Goal: Task Accomplishment & Management: Complete application form

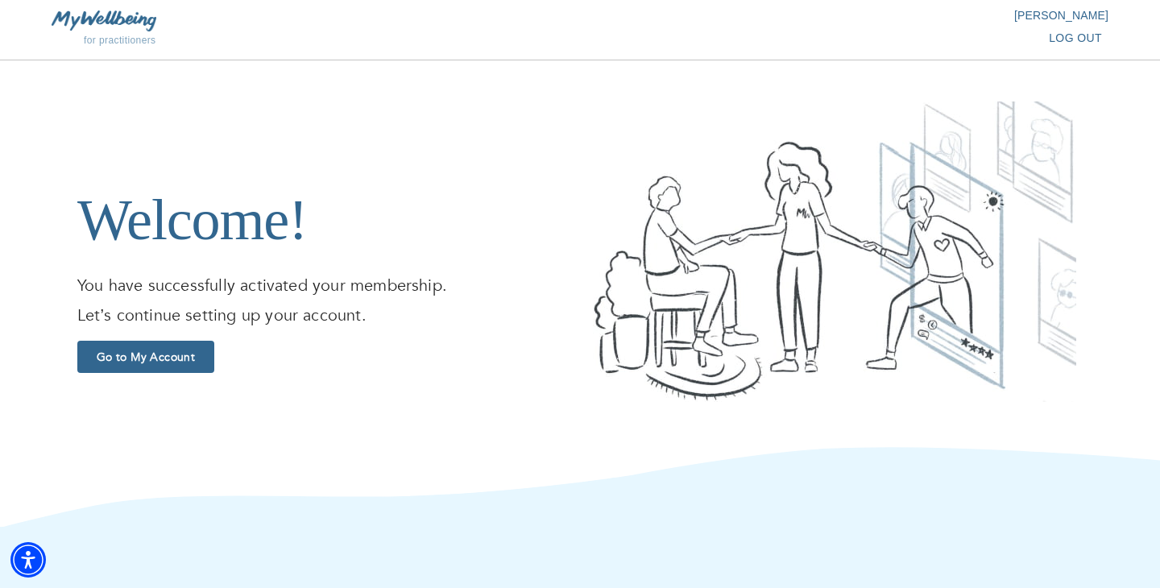
click at [188, 350] on span "Go to My Account" at bounding box center [146, 357] width 124 height 15
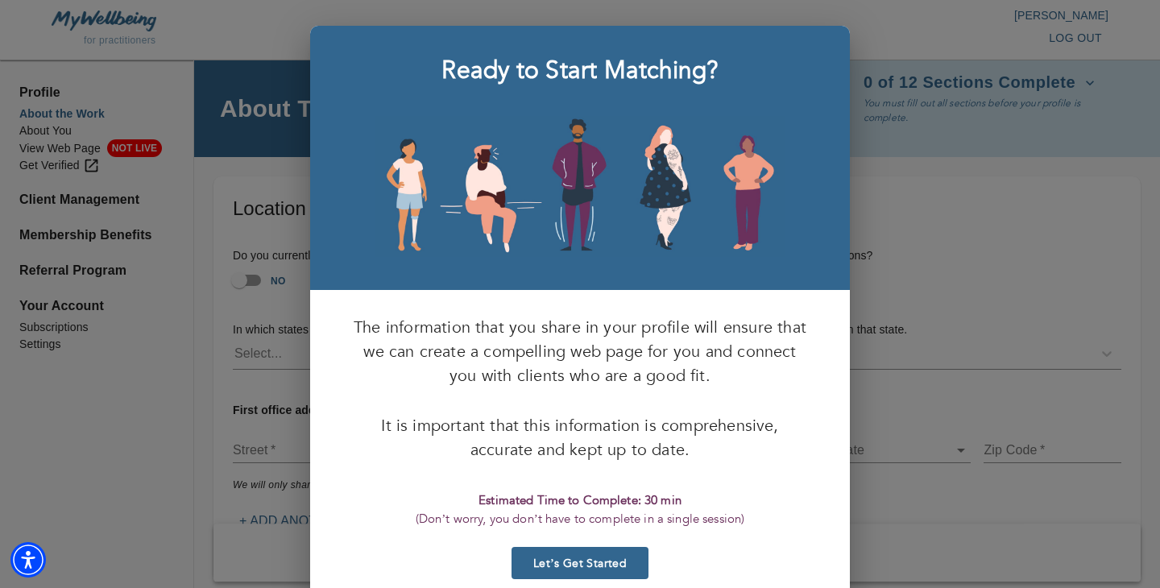
click at [597, 562] on span "Let’s Get Started" at bounding box center [580, 563] width 124 height 15
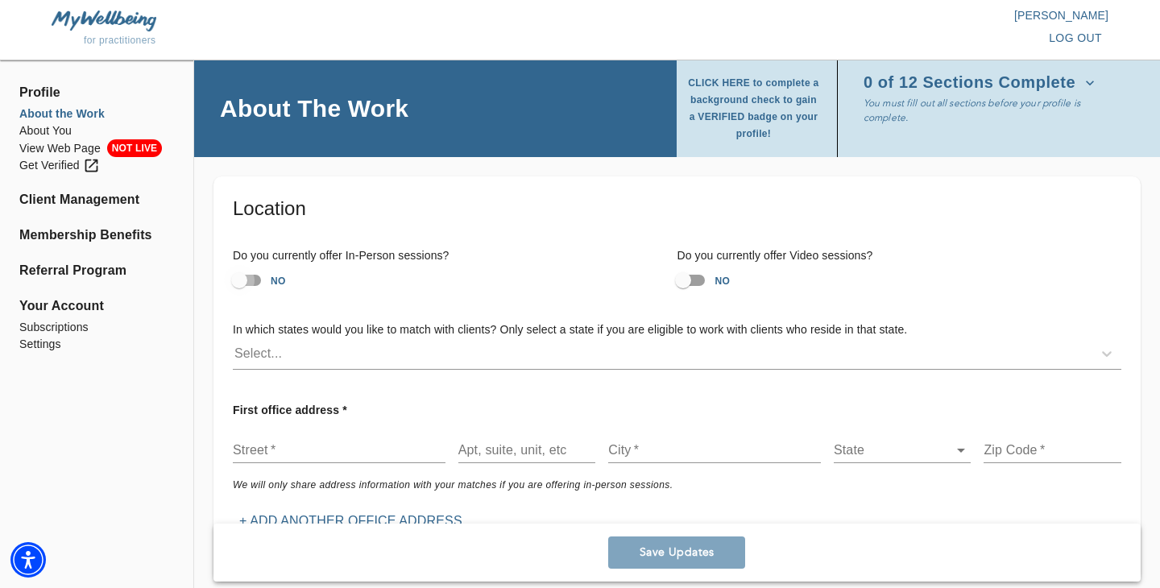
click at [255, 281] on input "NO" at bounding box center [239, 280] width 92 height 31
checkbox input "true"
click at [694, 273] on input "NO" at bounding box center [683, 280] width 92 height 31
checkbox input "true"
click at [541, 354] on div "Select..." at bounding box center [663, 354] width 860 height 26
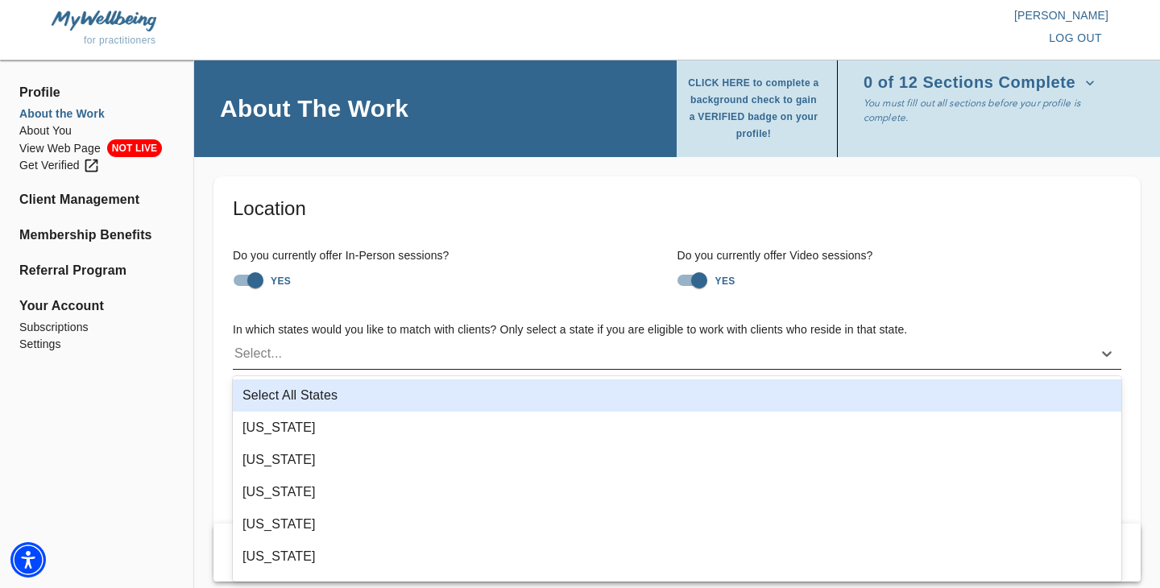
type input "f"
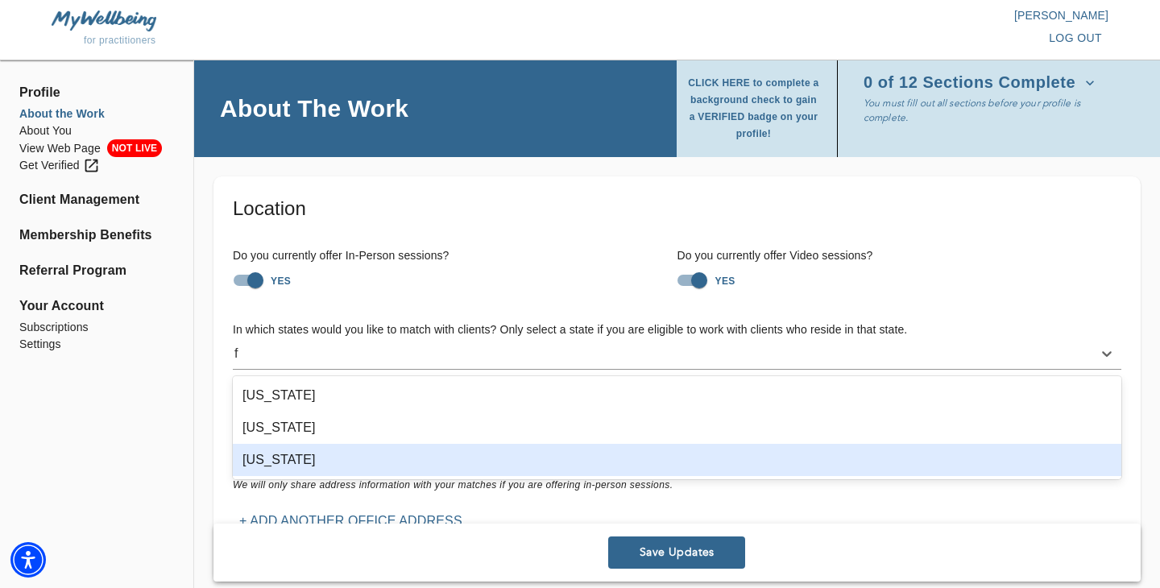
click at [315, 458] on div "[US_STATE]" at bounding box center [677, 460] width 889 height 32
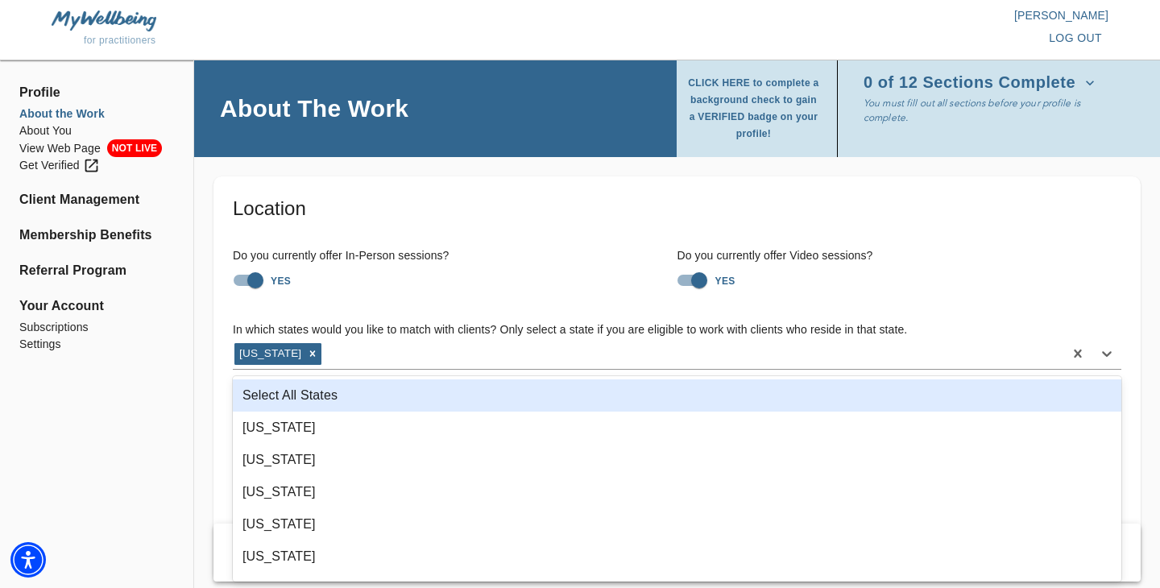
click at [394, 326] on h6 "In which states would you like to match with clients? Only select a state if yo…" at bounding box center [677, 330] width 889 height 18
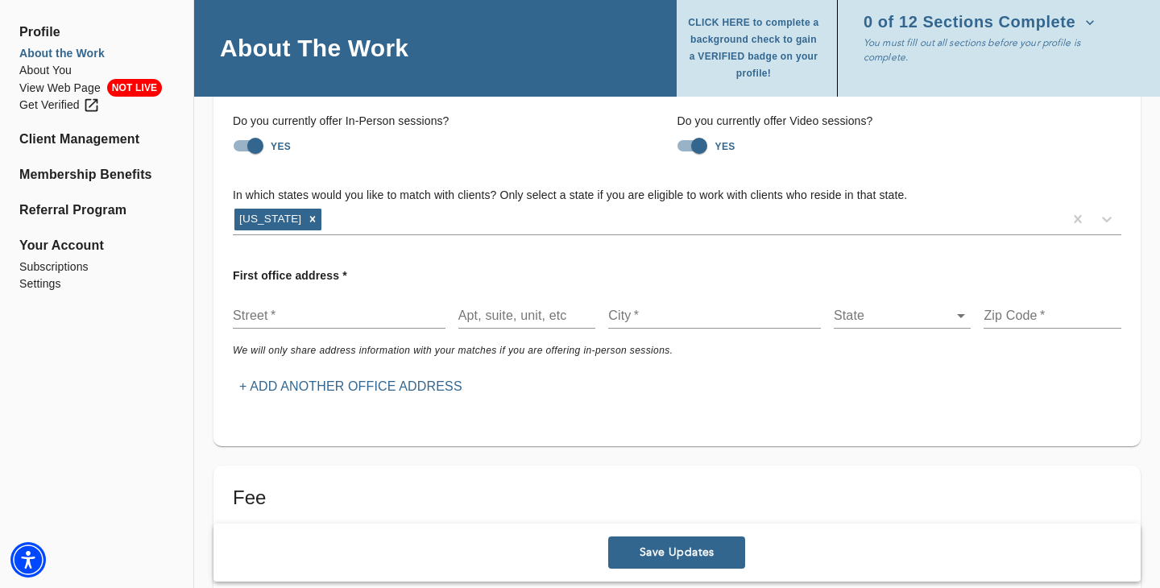
scroll to position [138, 0]
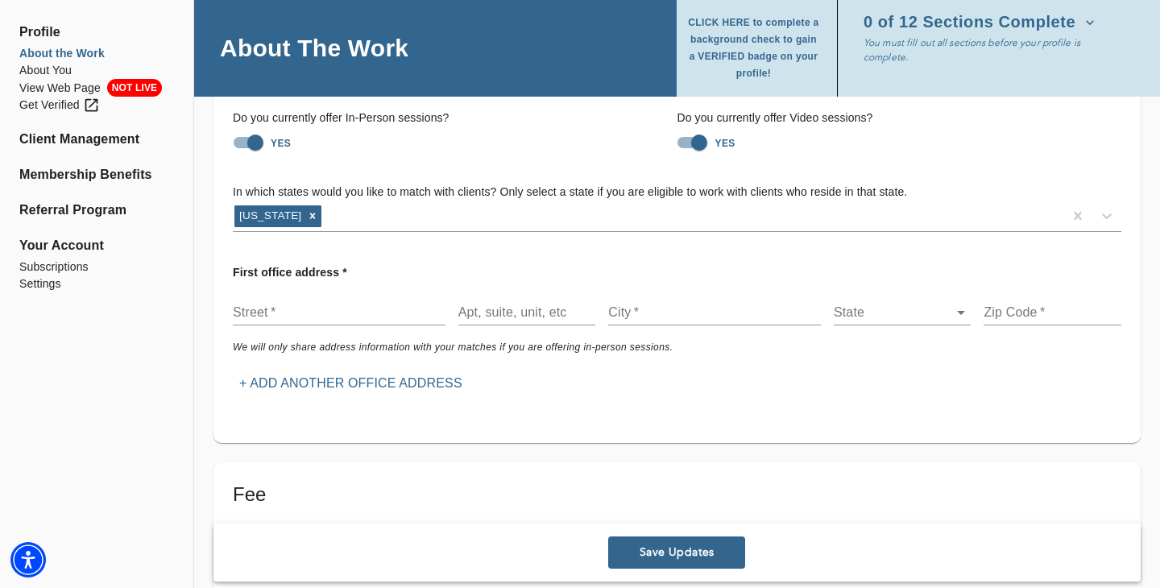
click at [377, 317] on input "text" at bounding box center [339, 313] width 213 height 26
type input "[GEOGRAPHIC_DATA]"
type input "Orlando"
type input "32814"
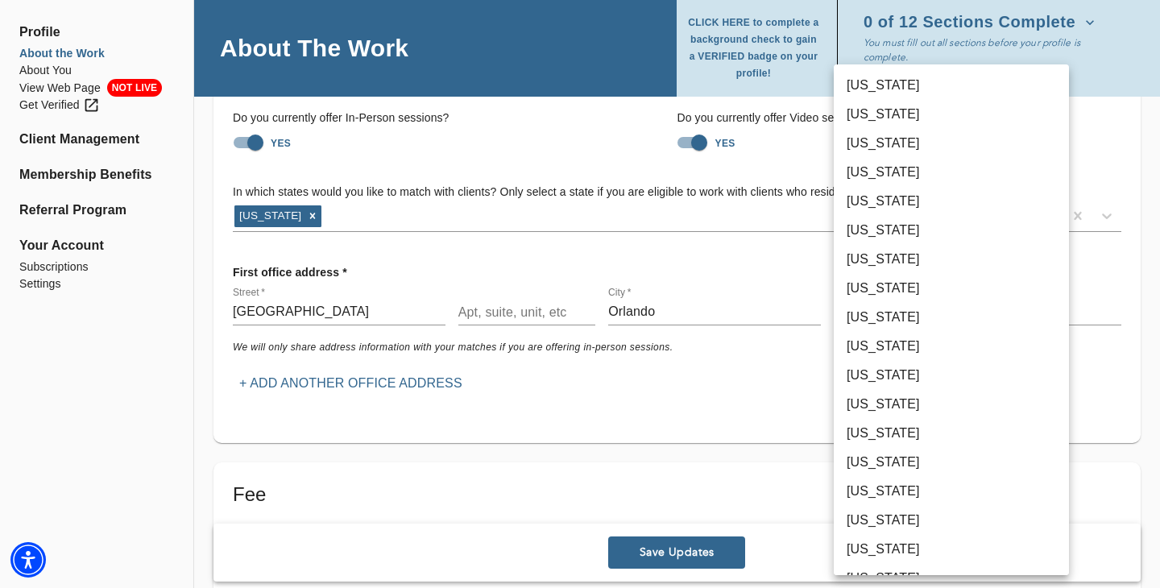
click at [874, 317] on body "for practitioners [PERSON_NAME] log out Profile About the Work About You View W…" at bounding box center [580, 156] width 1160 height 588
type input "11"
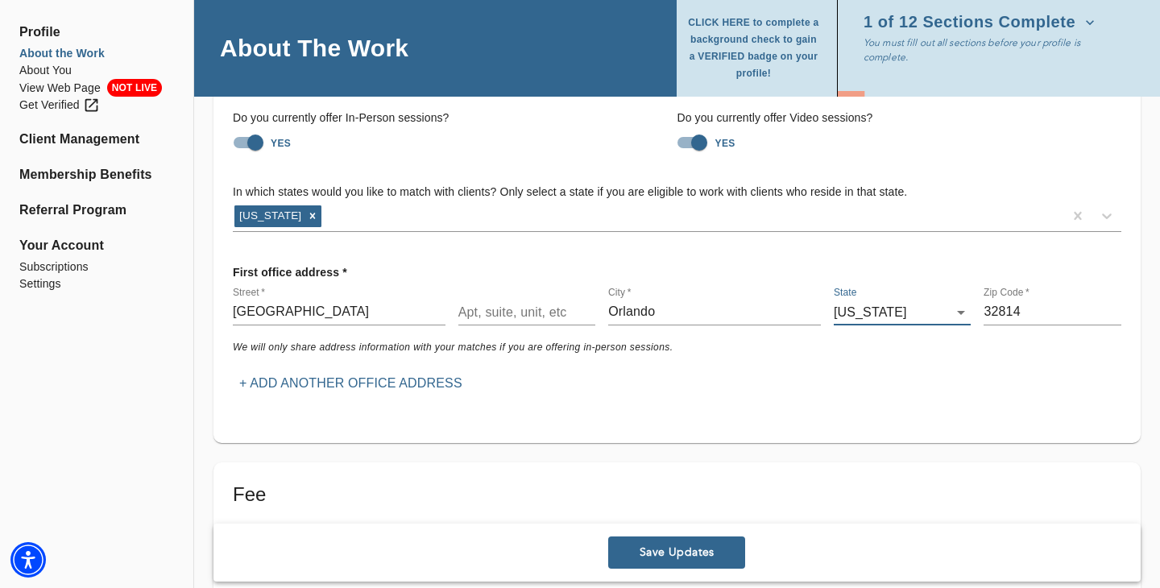
click at [363, 382] on p "+ Add another office address" at bounding box center [350, 383] width 223 height 19
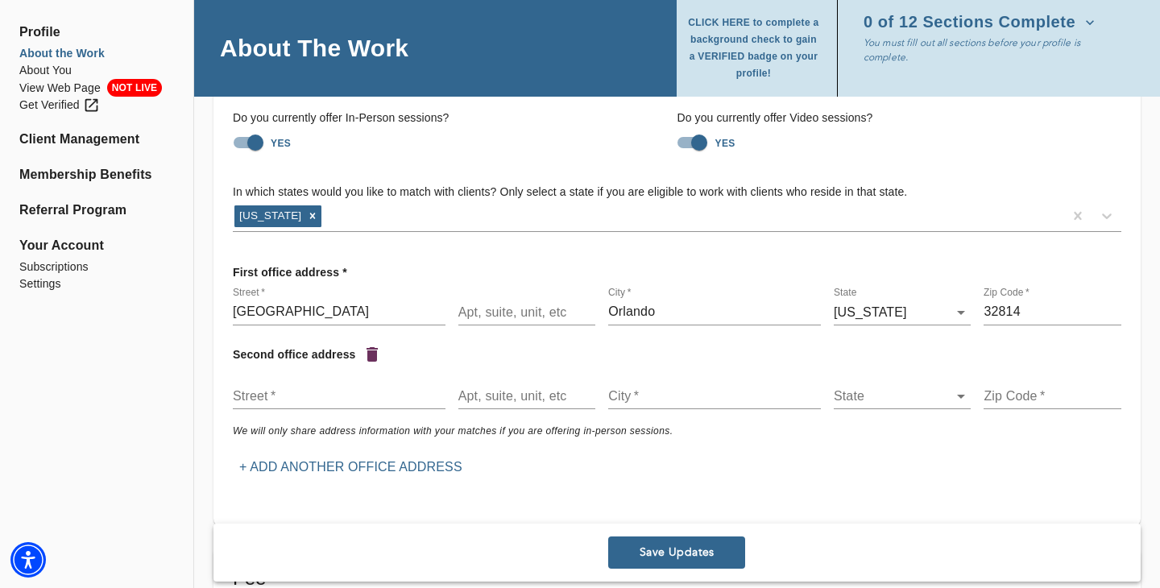
click at [311, 399] on input "text" at bounding box center [339, 396] width 213 height 26
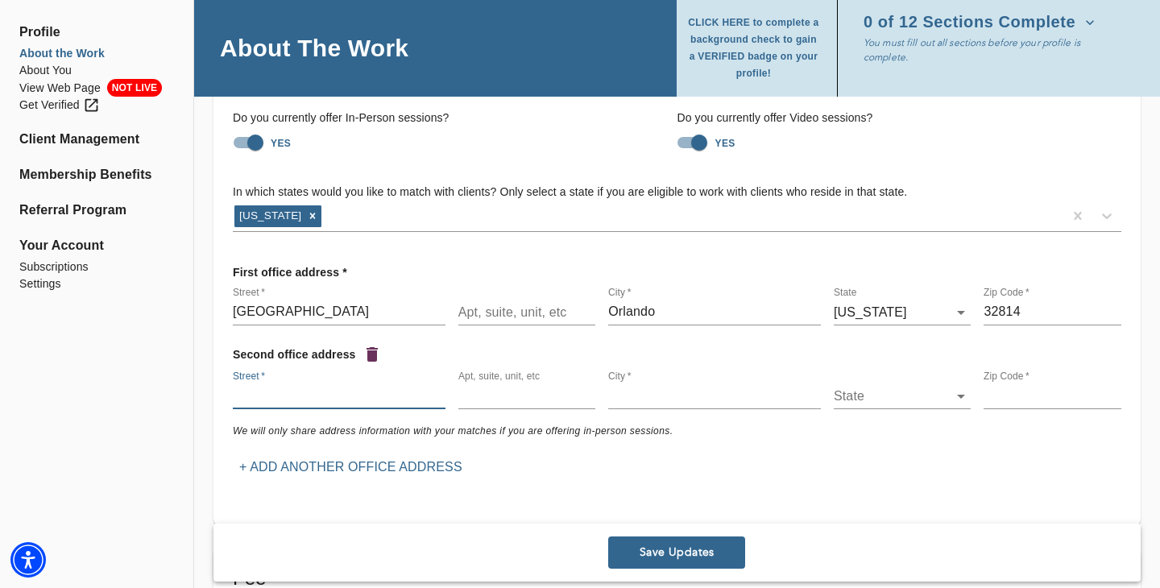
type input "[STREET_ADDRESS]"
type input "STE 300"
type input "ST. [GEOGRAPHIC_DATA]"
type input "33702"
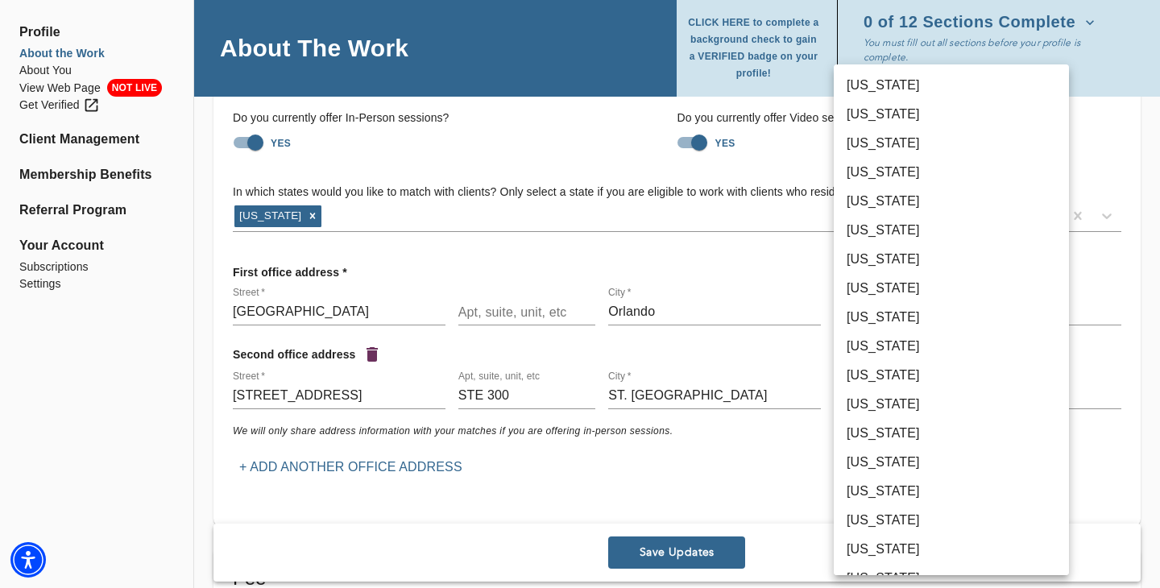
click at [877, 406] on body "for practitioners [PERSON_NAME] log out Profile About the Work About You View W…" at bounding box center [580, 156] width 1160 height 588
type input "11"
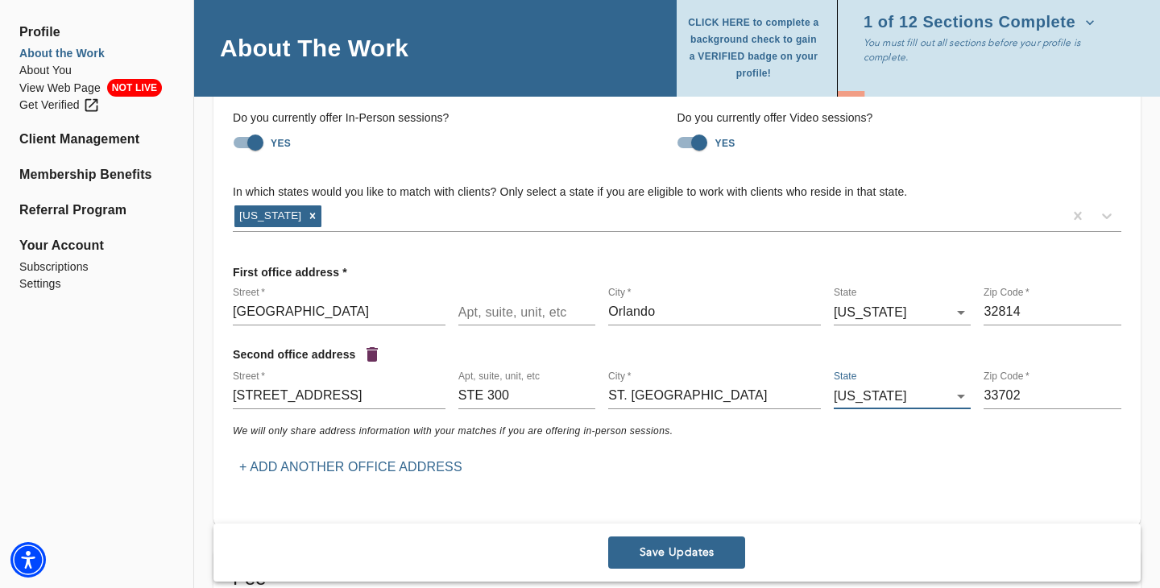
click at [373, 357] on icon "button" at bounding box center [372, 354] width 11 height 15
